Goal: Navigation & Orientation: Find specific page/section

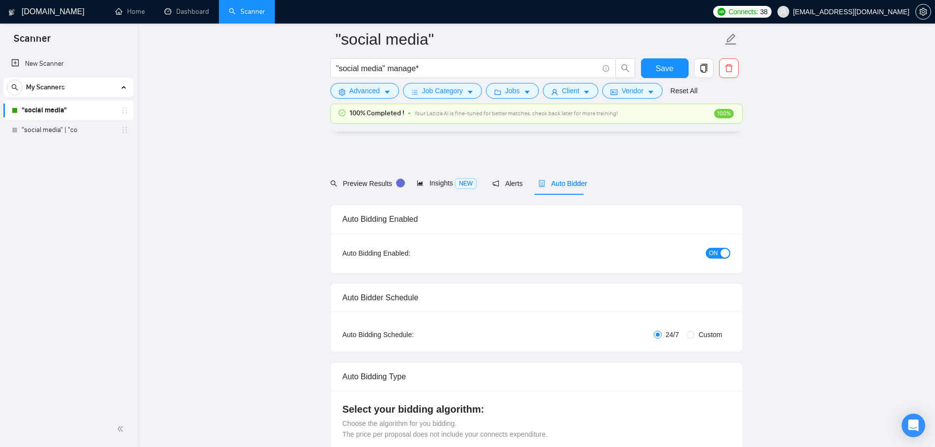
scroll to position [542, 0]
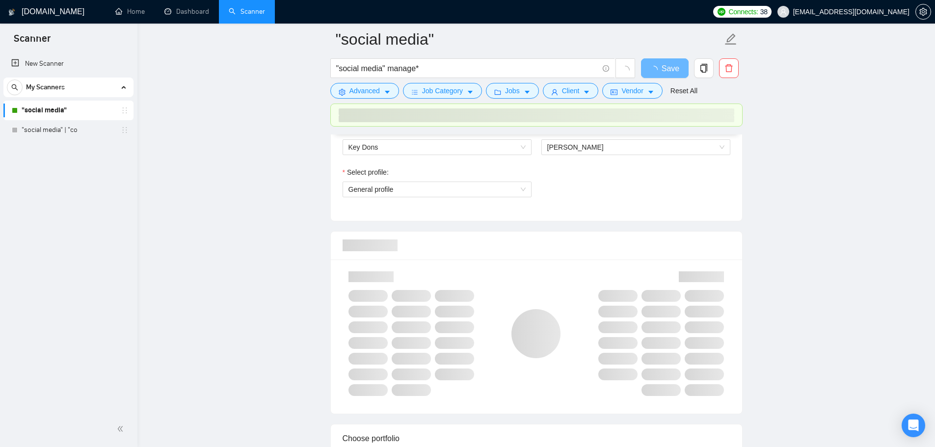
scroll to position [542, 0]
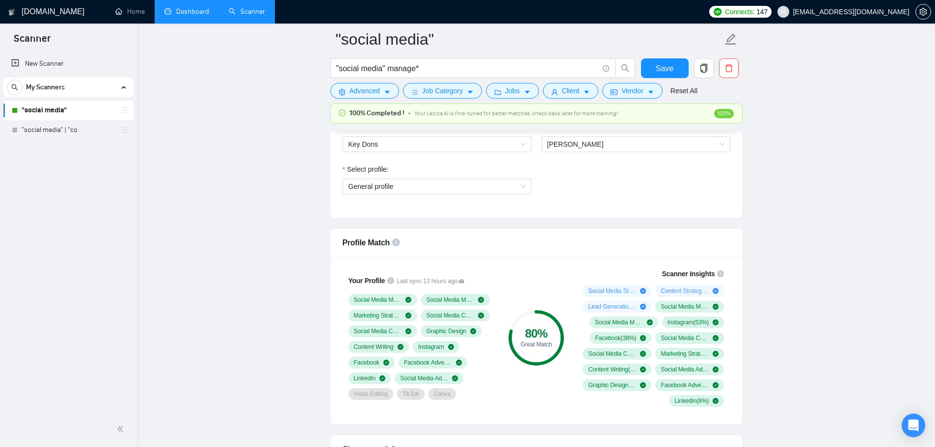
click at [176, 12] on link "Dashboard" at bounding box center [186, 11] width 45 height 8
